Goal: Task Accomplishment & Management: Manage account settings

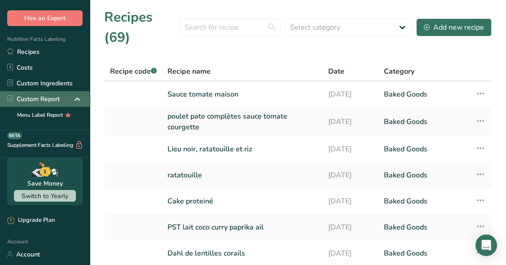
scroll to position [129, 0]
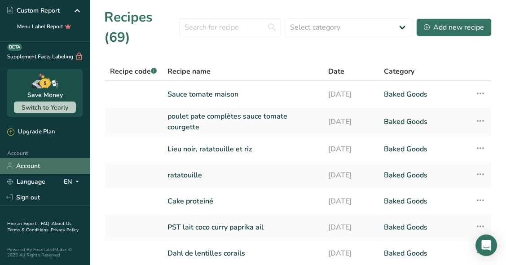
click at [48, 162] on link "Account" at bounding box center [45, 166] width 90 height 16
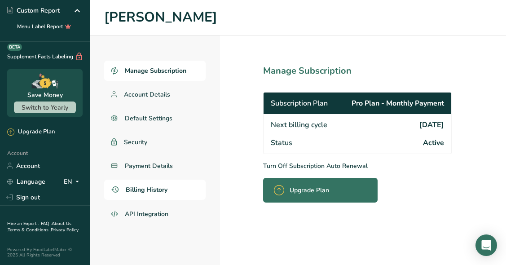
click at [159, 189] on span "Billing History" at bounding box center [147, 189] width 42 height 9
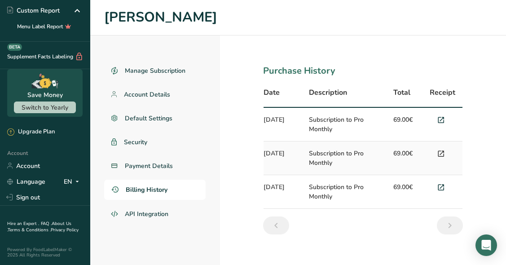
click at [441, 152] on icon at bounding box center [441, 154] width 8 height 13
